Goal: Task Accomplishment & Management: Manage account settings

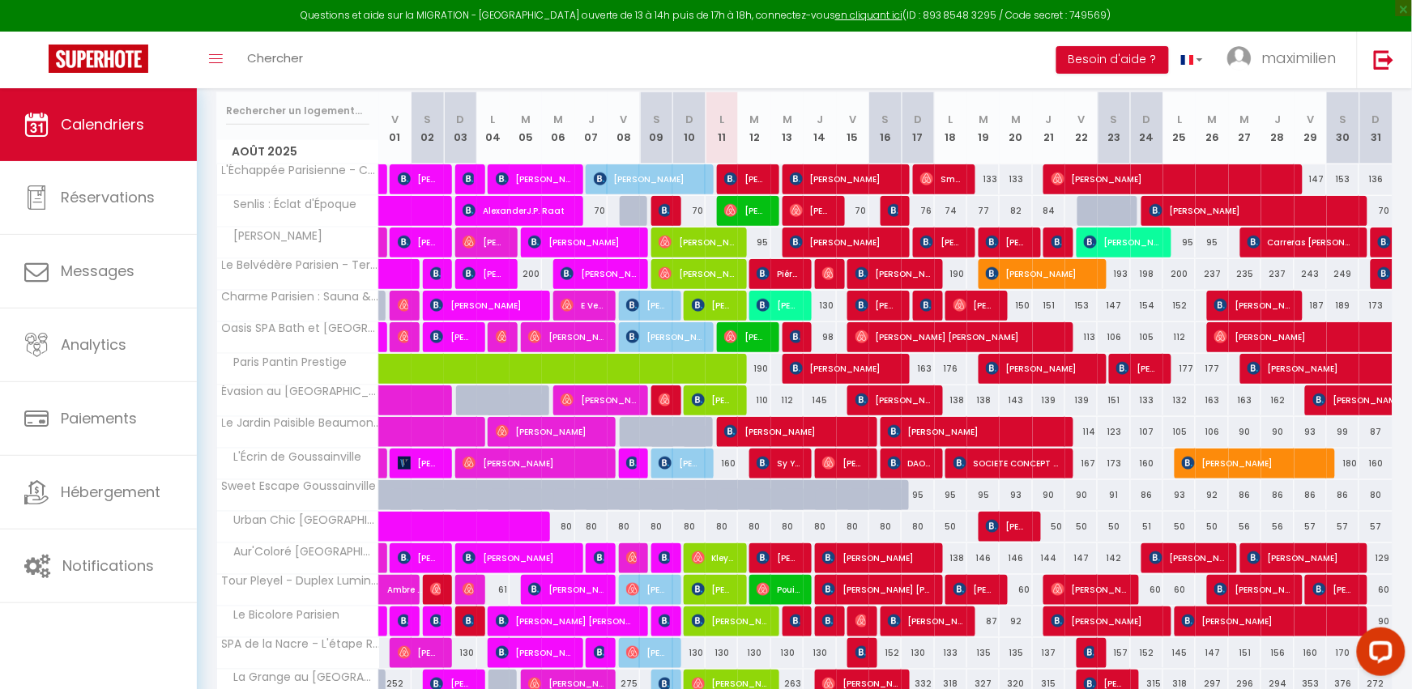
scroll to position [285, 0]
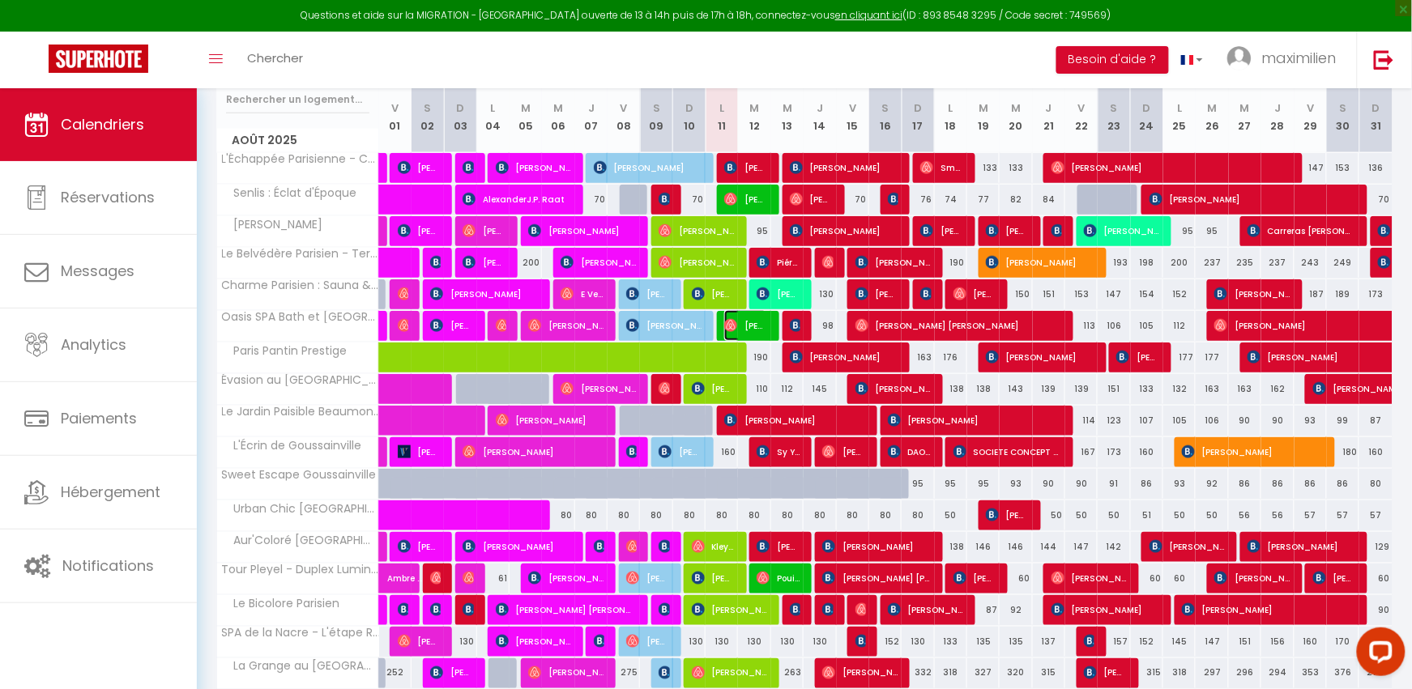
click at [735, 333] on span "[PERSON_NAME]" at bounding box center [745, 325] width 43 height 31
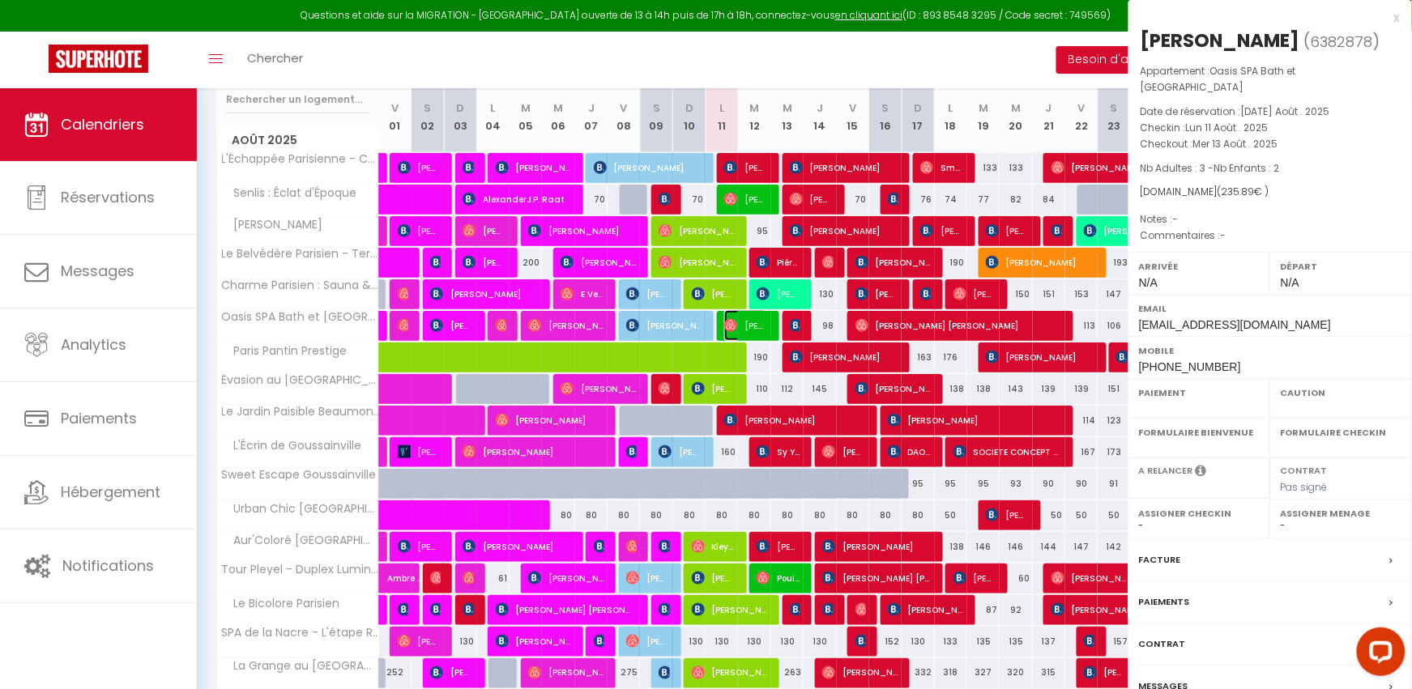
select select "OK"
select select "0"
select select "1"
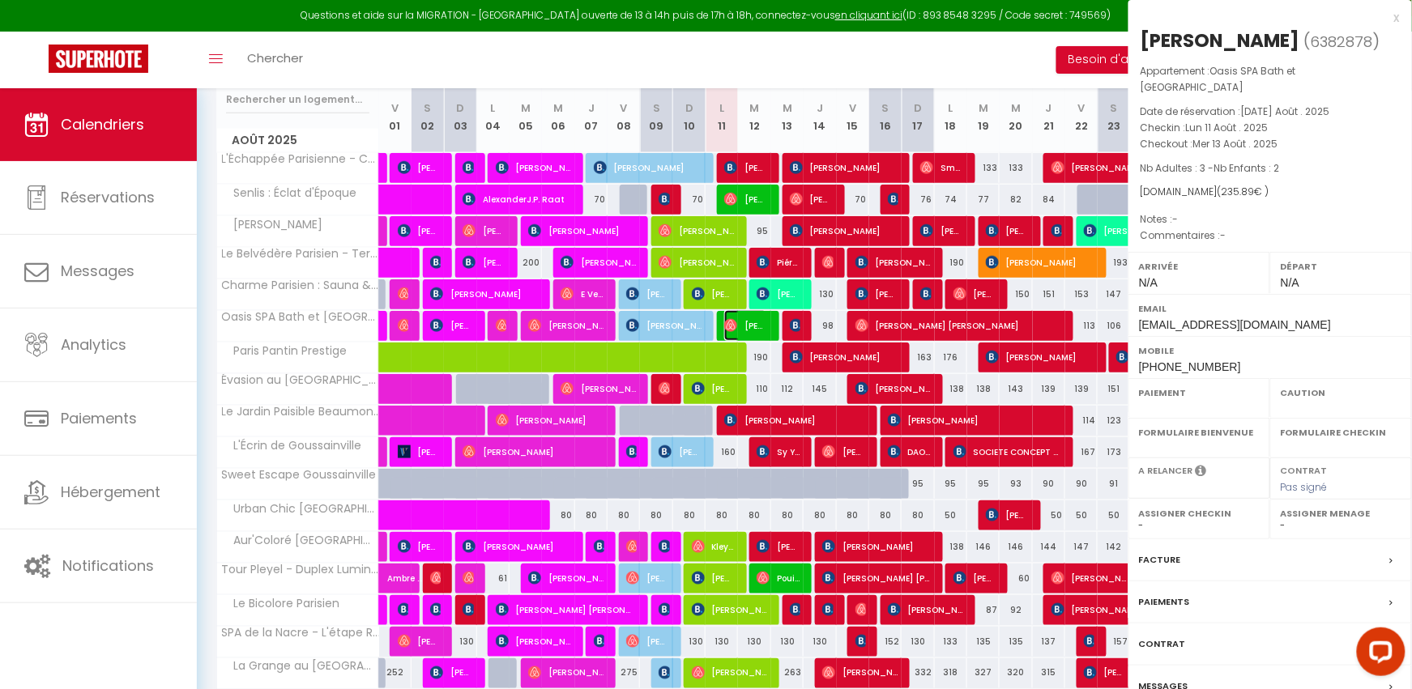
select select
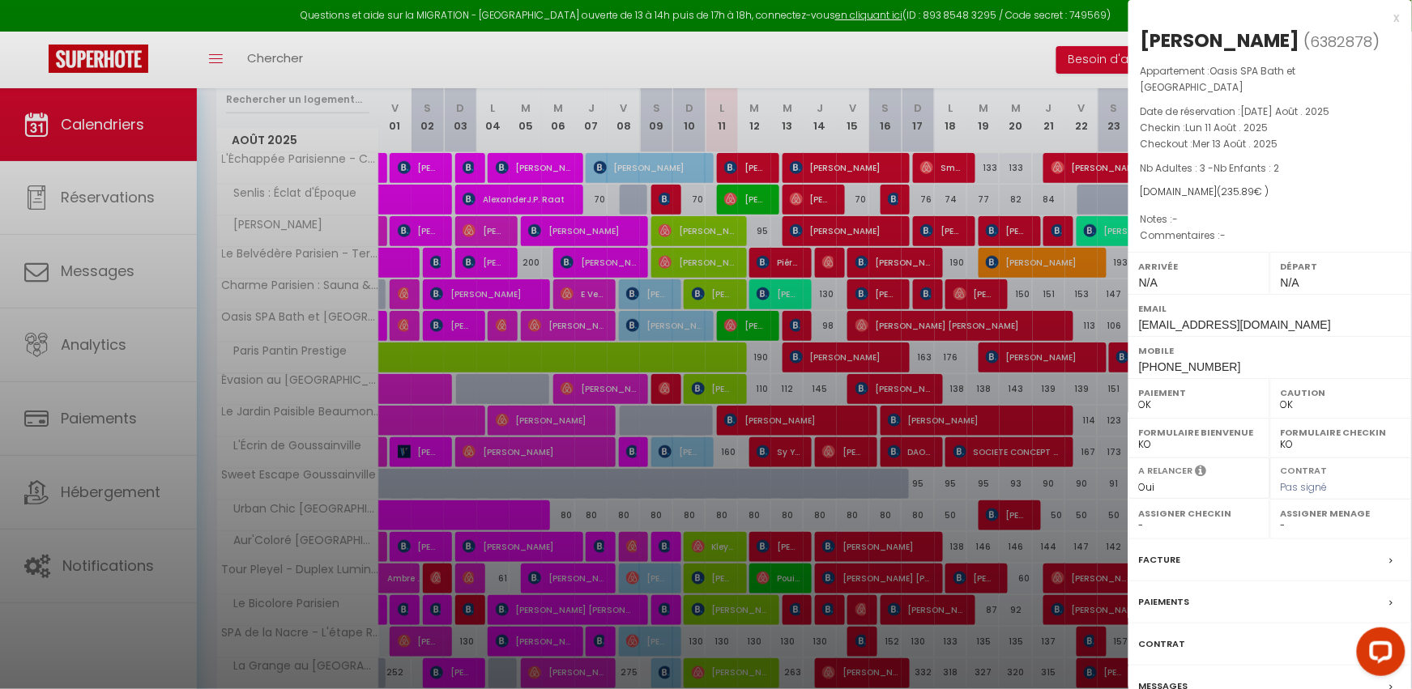
click at [1395, 18] on div "x" at bounding box center [1263, 17] width 271 height 19
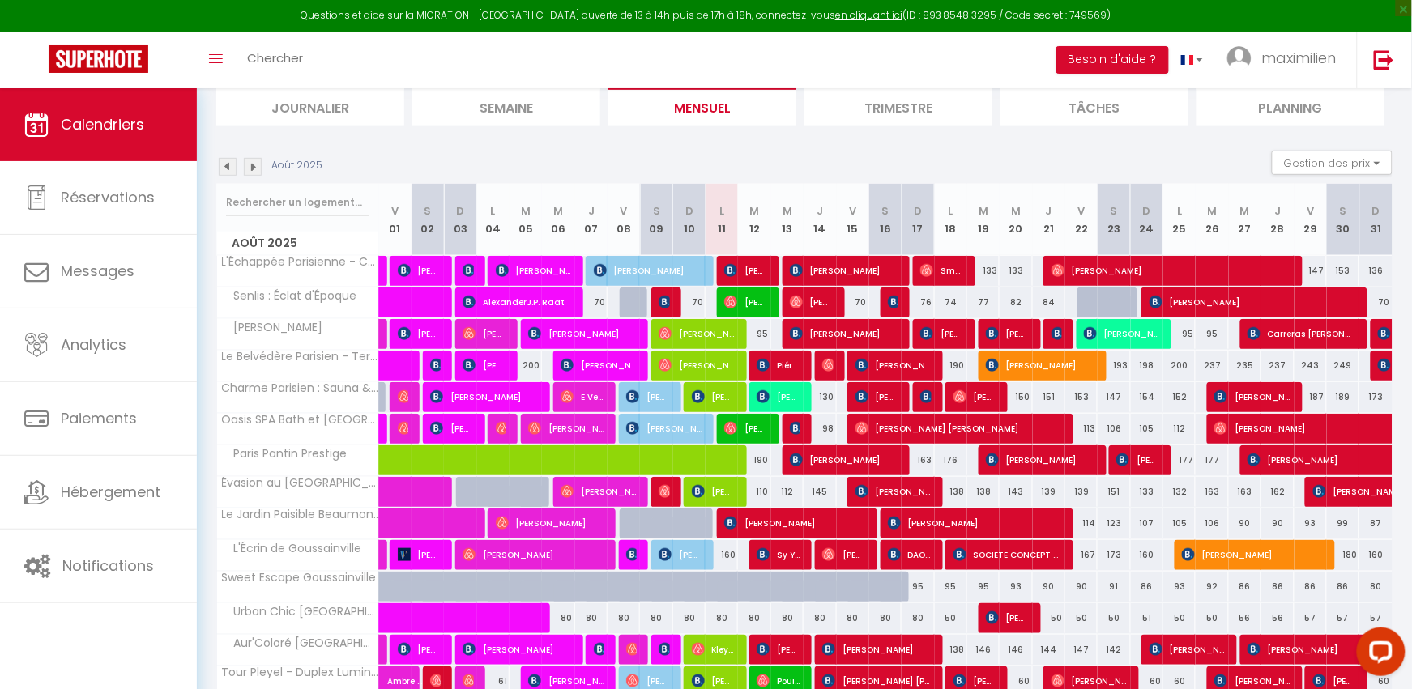
scroll to position [27, 0]
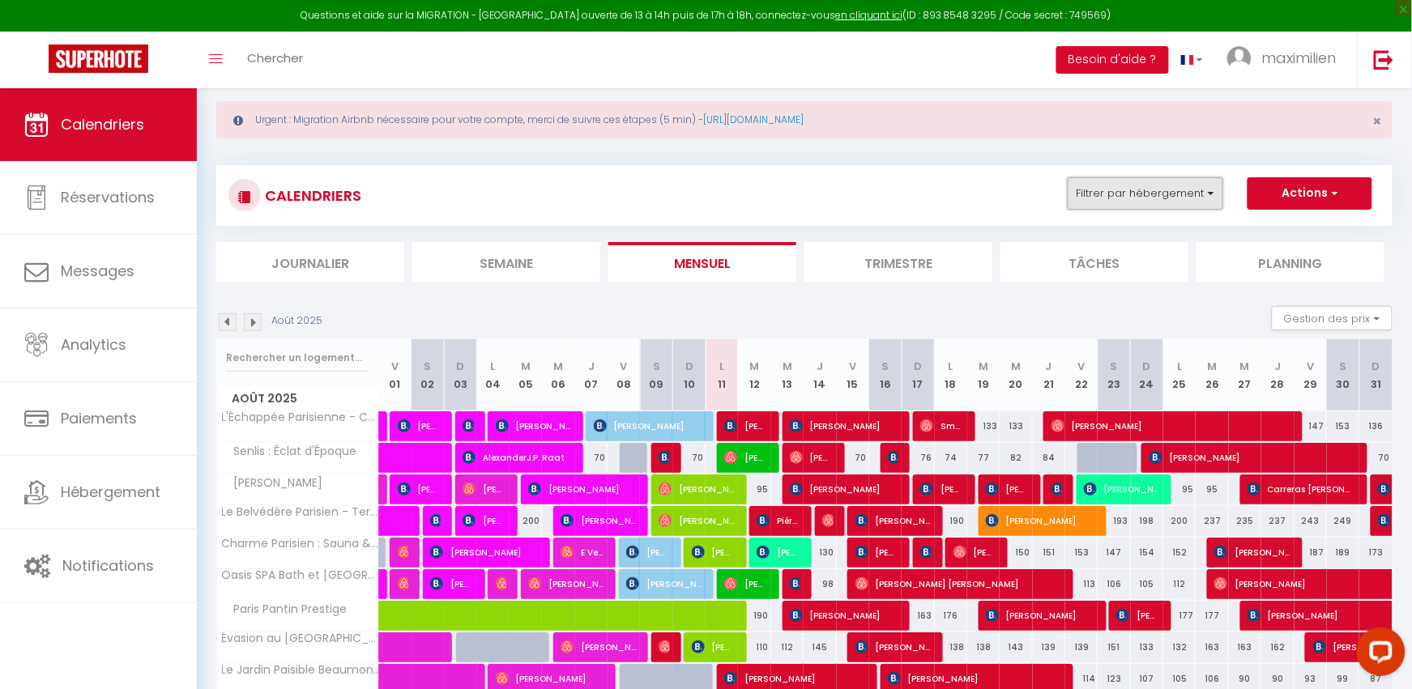
click at [1194, 190] on button "Filtrer par hébergement" at bounding box center [1144, 193] width 155 height 32
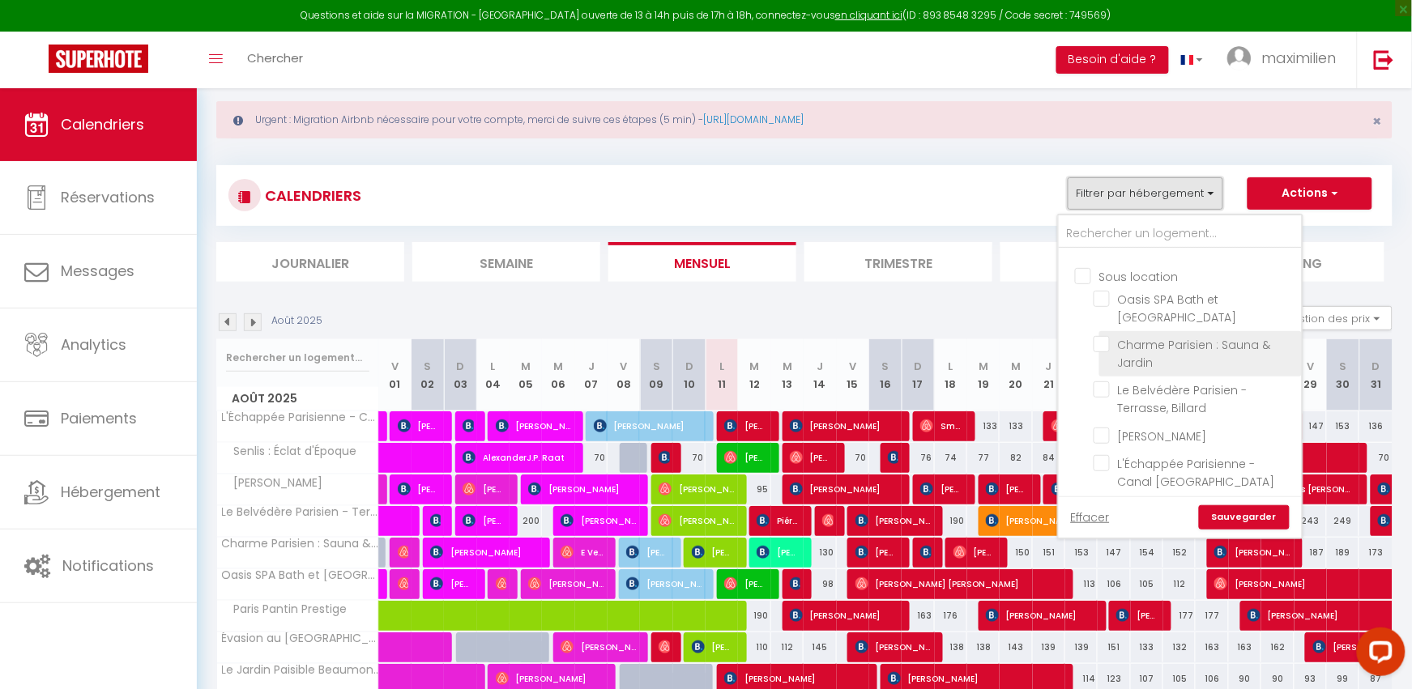
scroll to position [407, 0]
click at [996, 328] on div "Août 2025 Gestion des prix Nb Nuits minimum Règles Disponibilité" at bounding box center [804, 322] width 1176 height 33
